Goal: Transaction & Acquisition: Purchase product/service

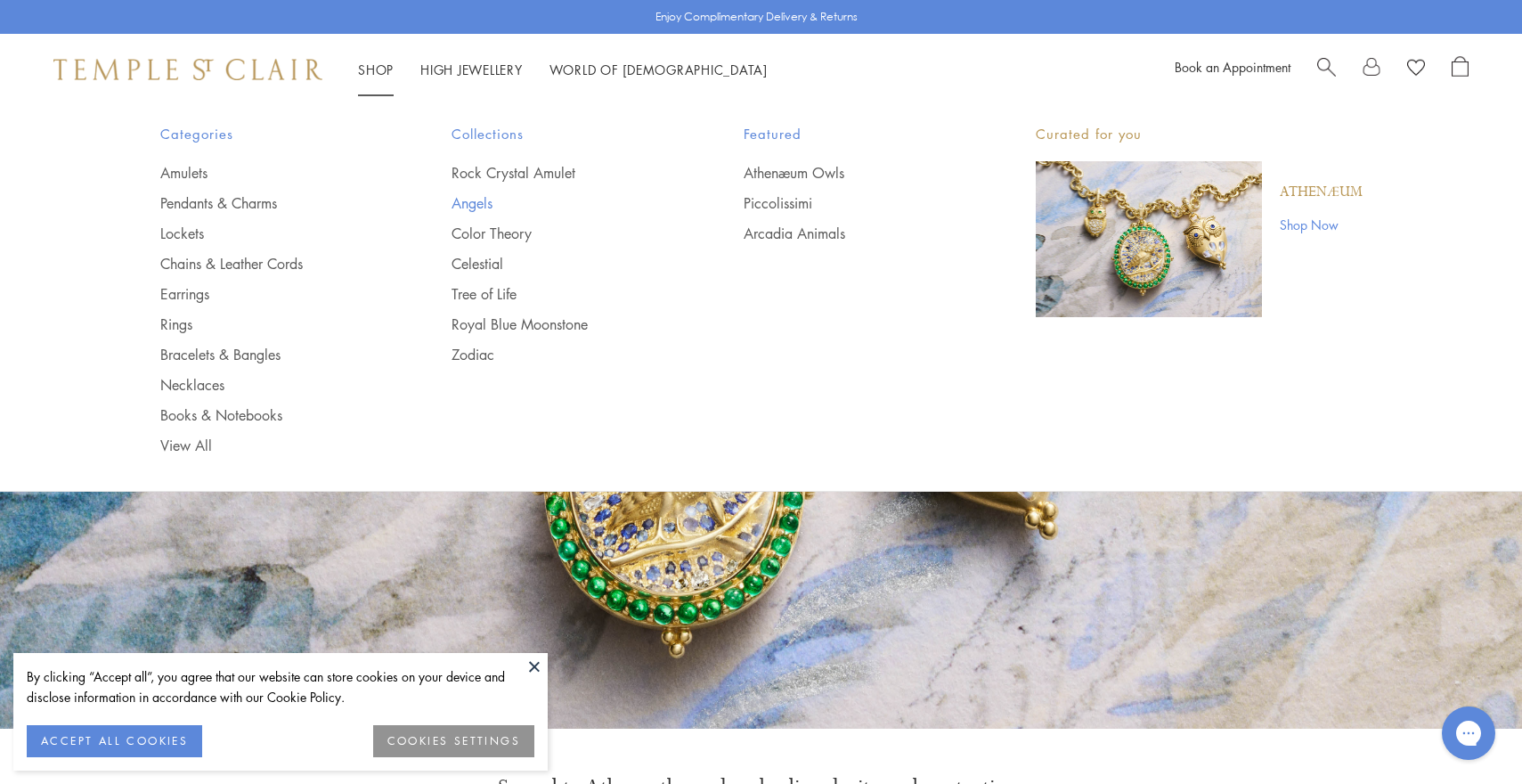
click at [477, 203] on link "Angels" at bounding box center [562, 202] width 221 height 20
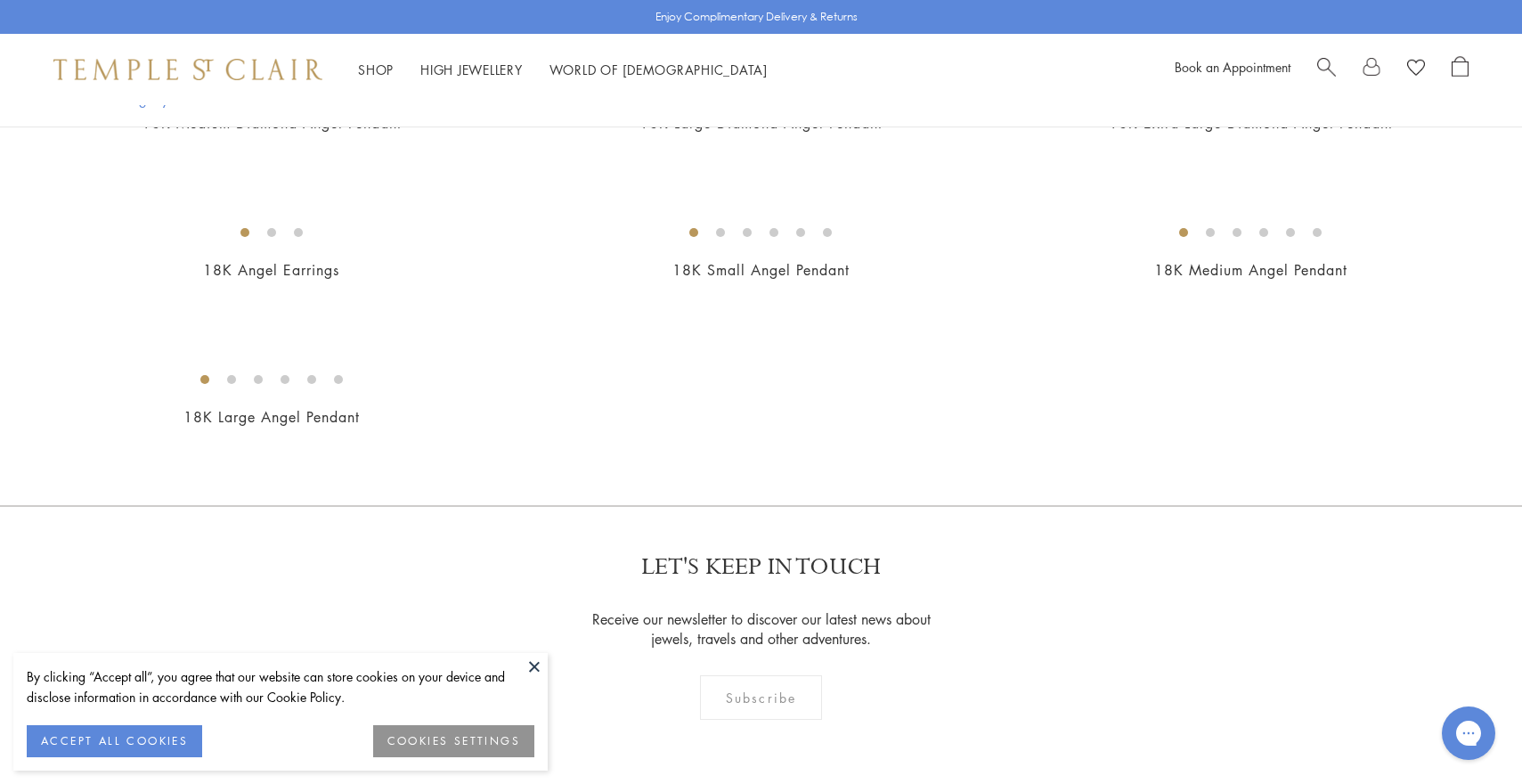
scroll to position [1074, 0]
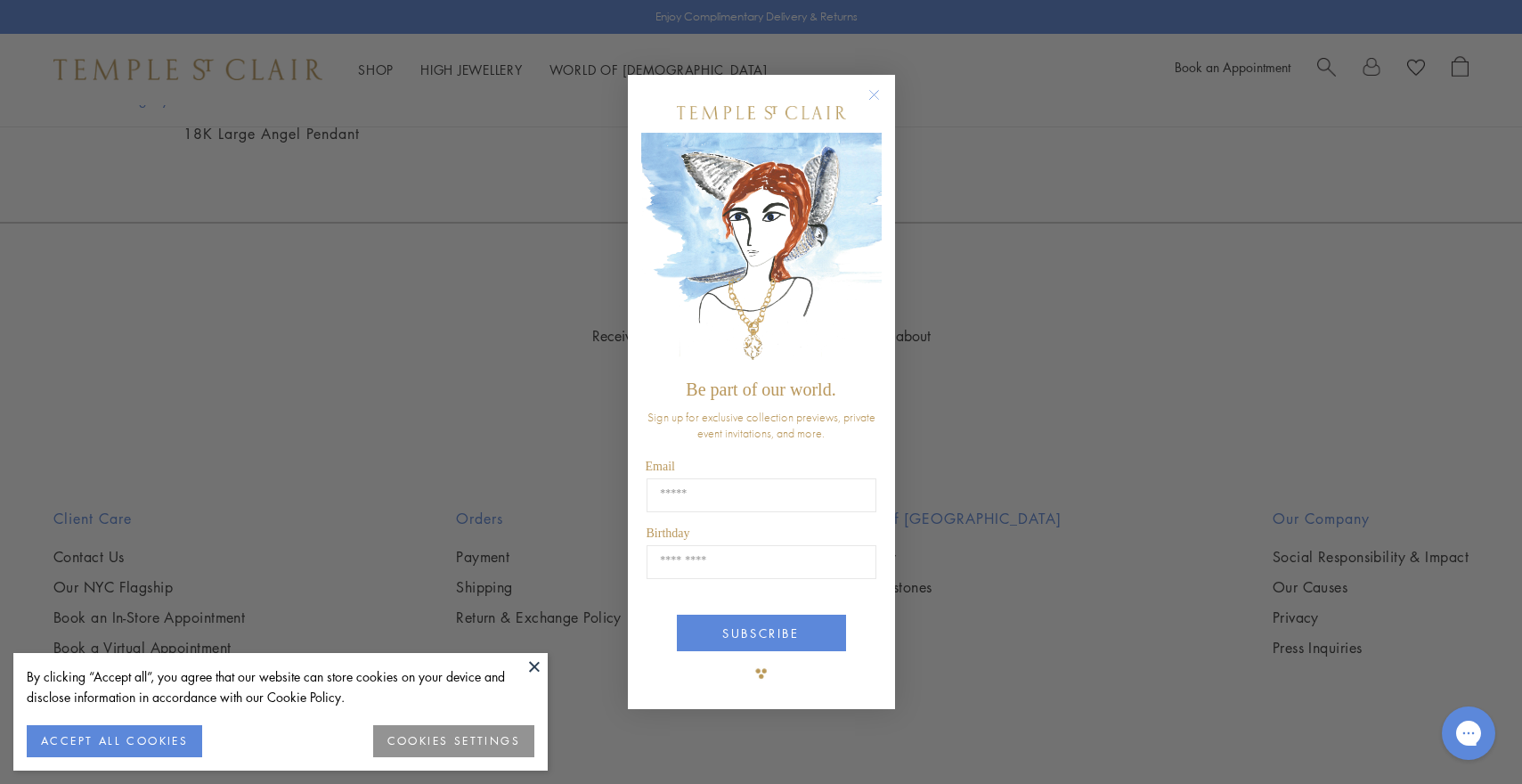
click at [877, 94] on circle "Close dialog" at bounding box center [874, 95] width 21 height 21
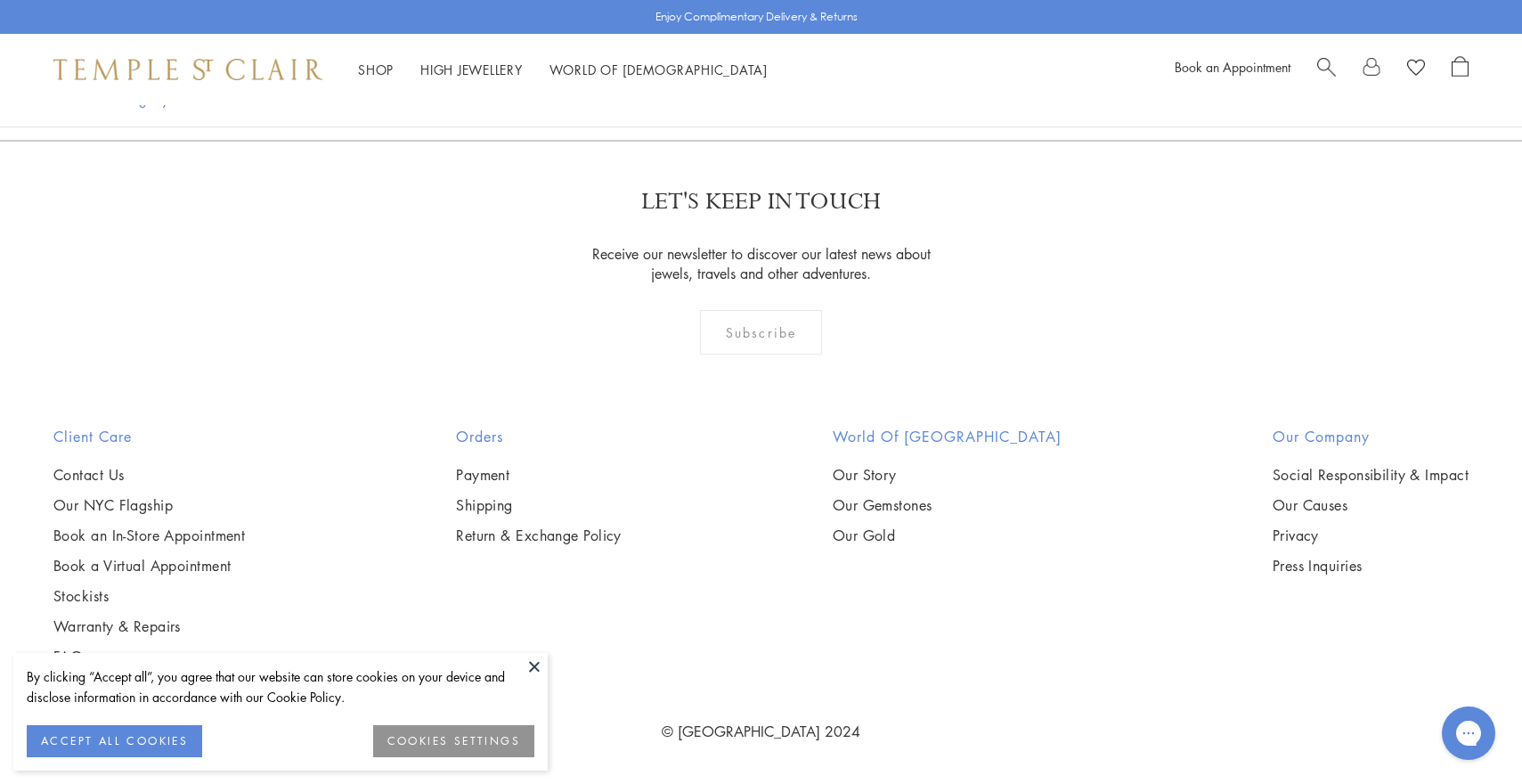
scroll to position [1563, 0]
click at [0, 0] on img at bounding box center [0, 0] width 0 height 0
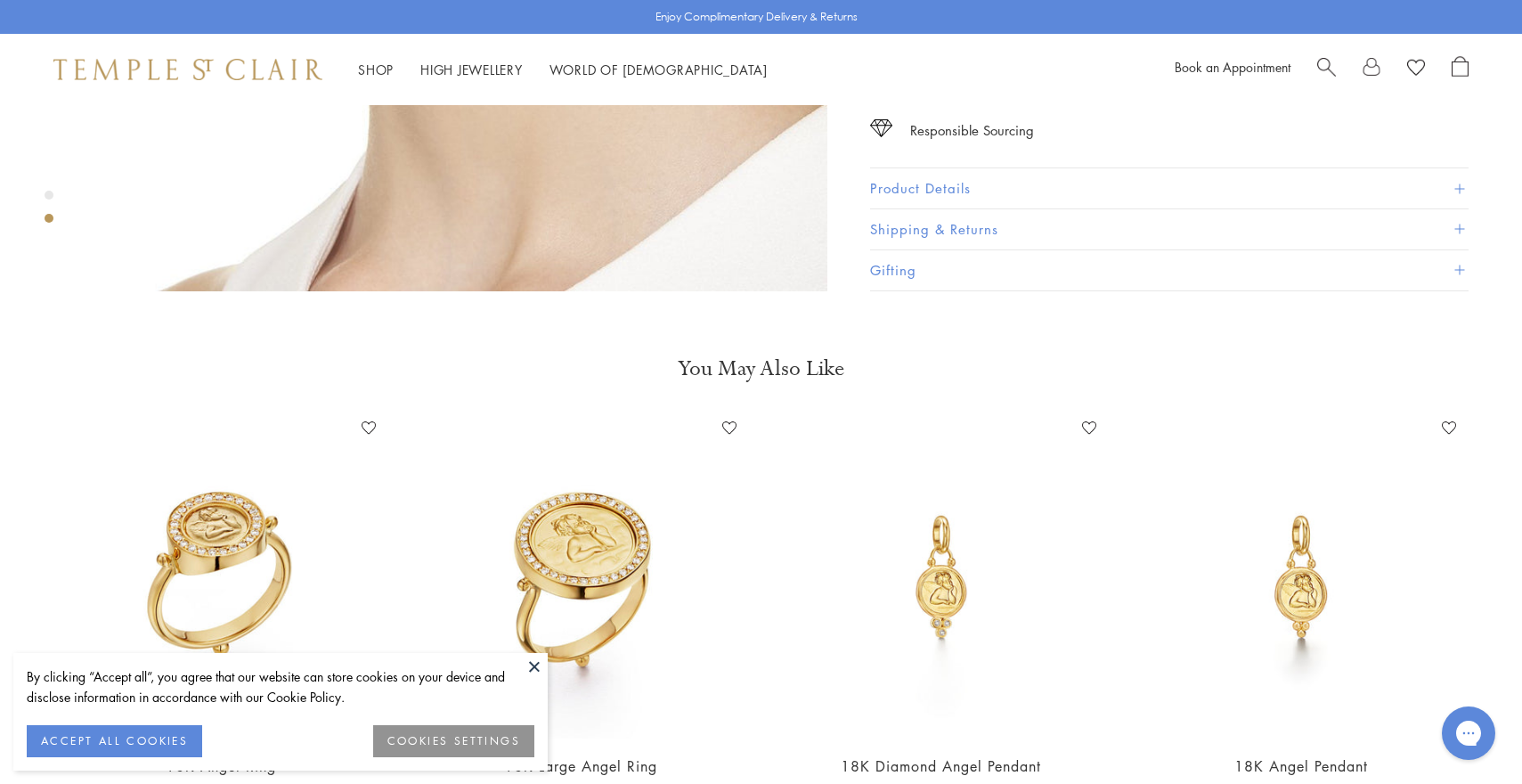
scroll to position [1544, 0]
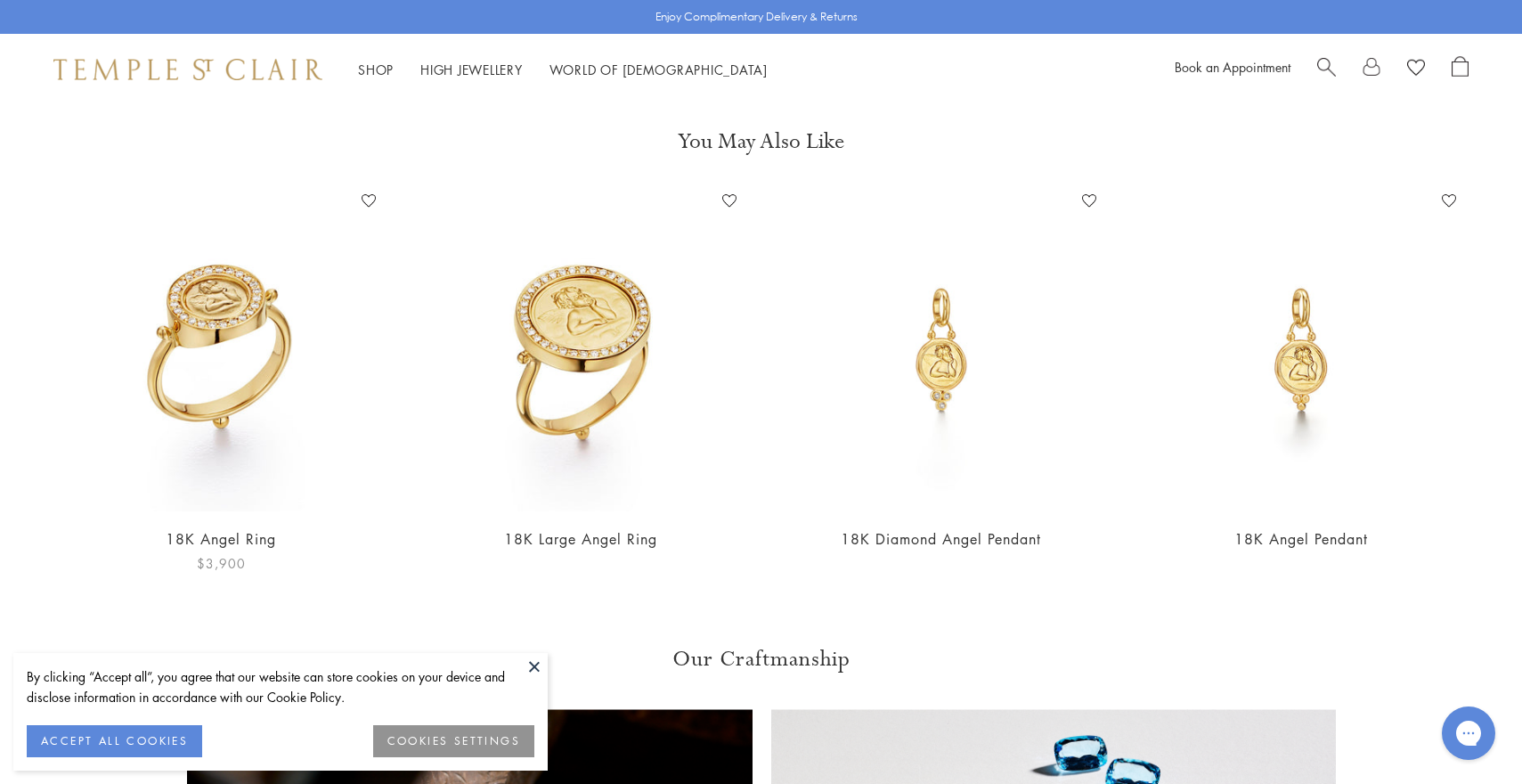
click at [239, 322] on img at bounding box center [221, 349] width 324 height 324
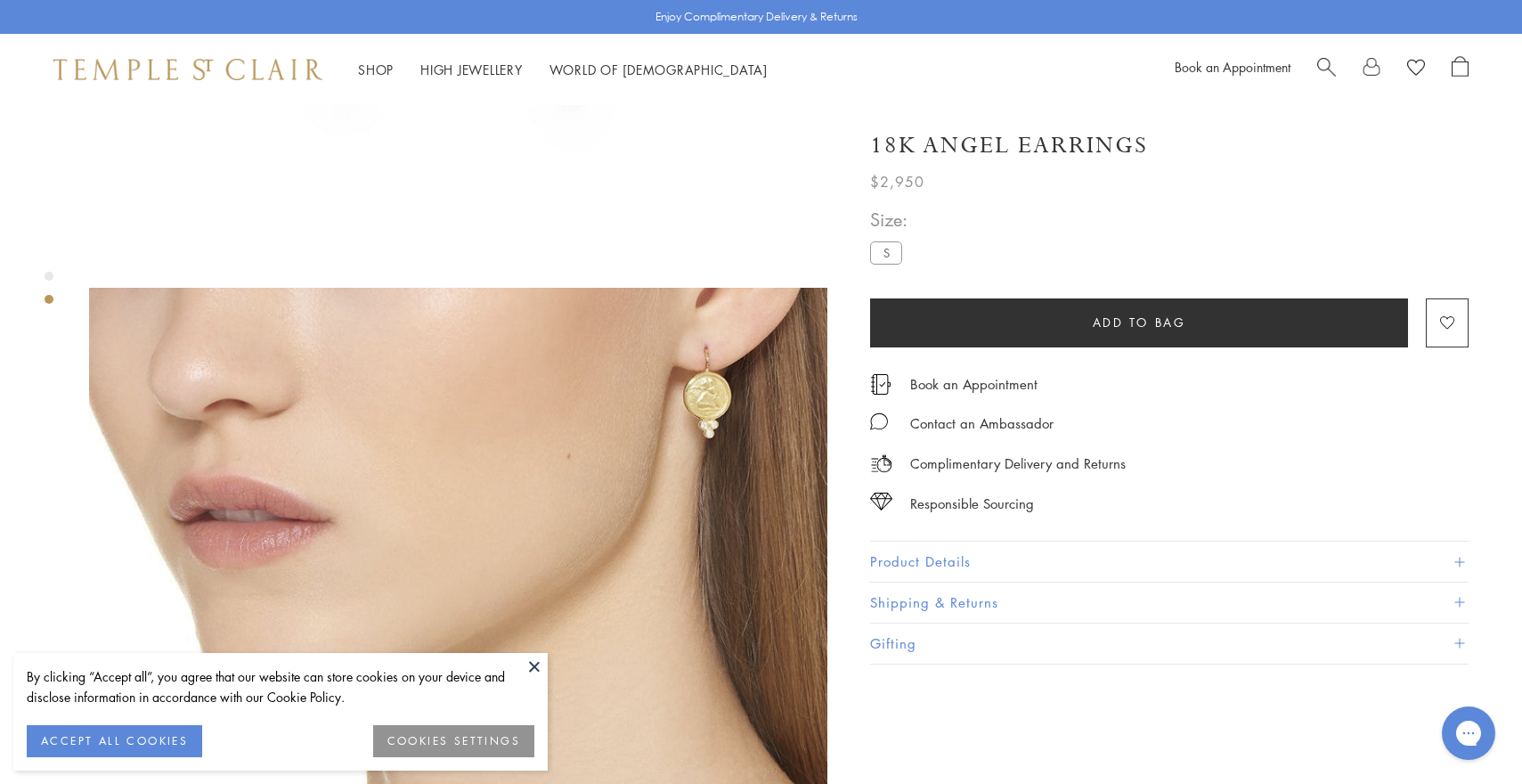
scroll to position [619, 0]
